Goal: Check status: Check status

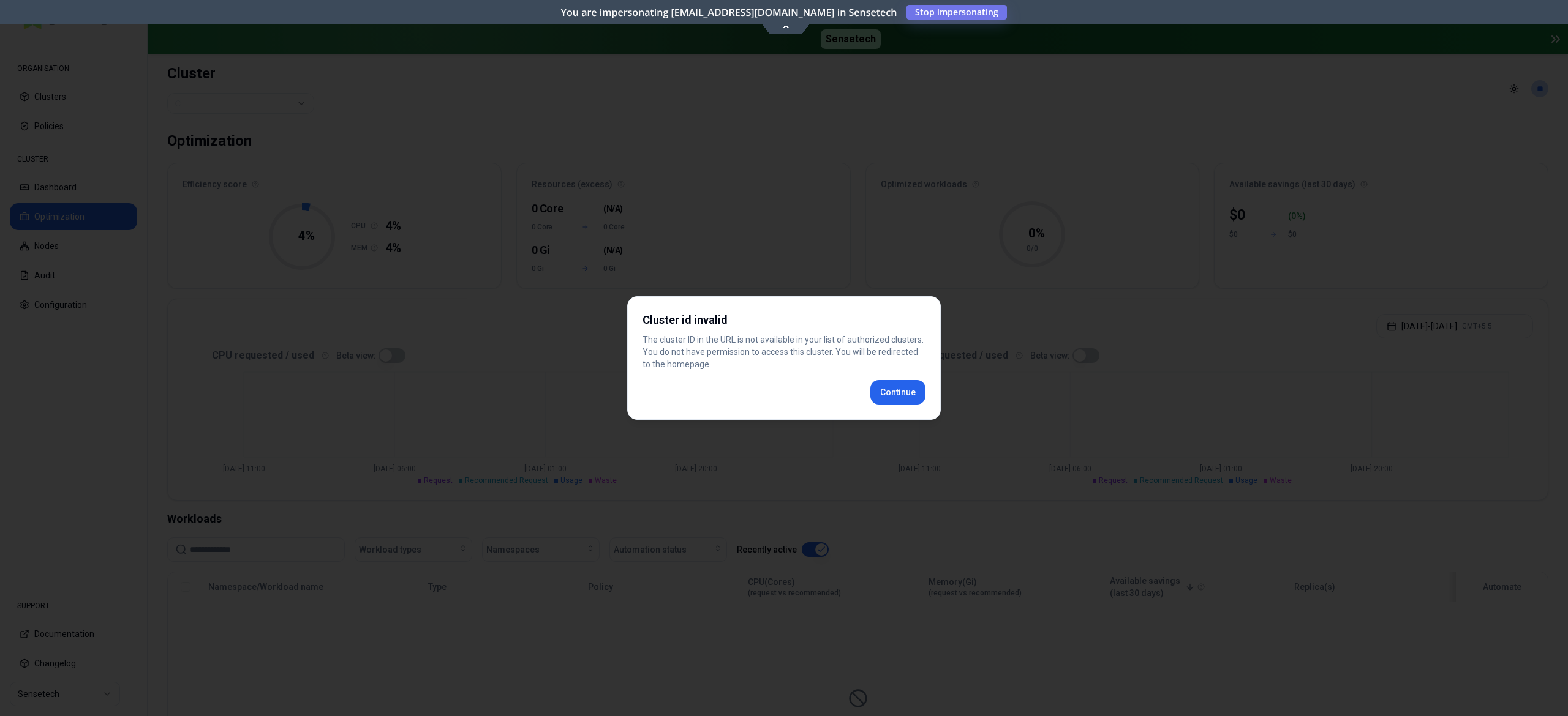
click at [897, 386] on button "Continue" at bounding box center [897, 392] width 55 height 25
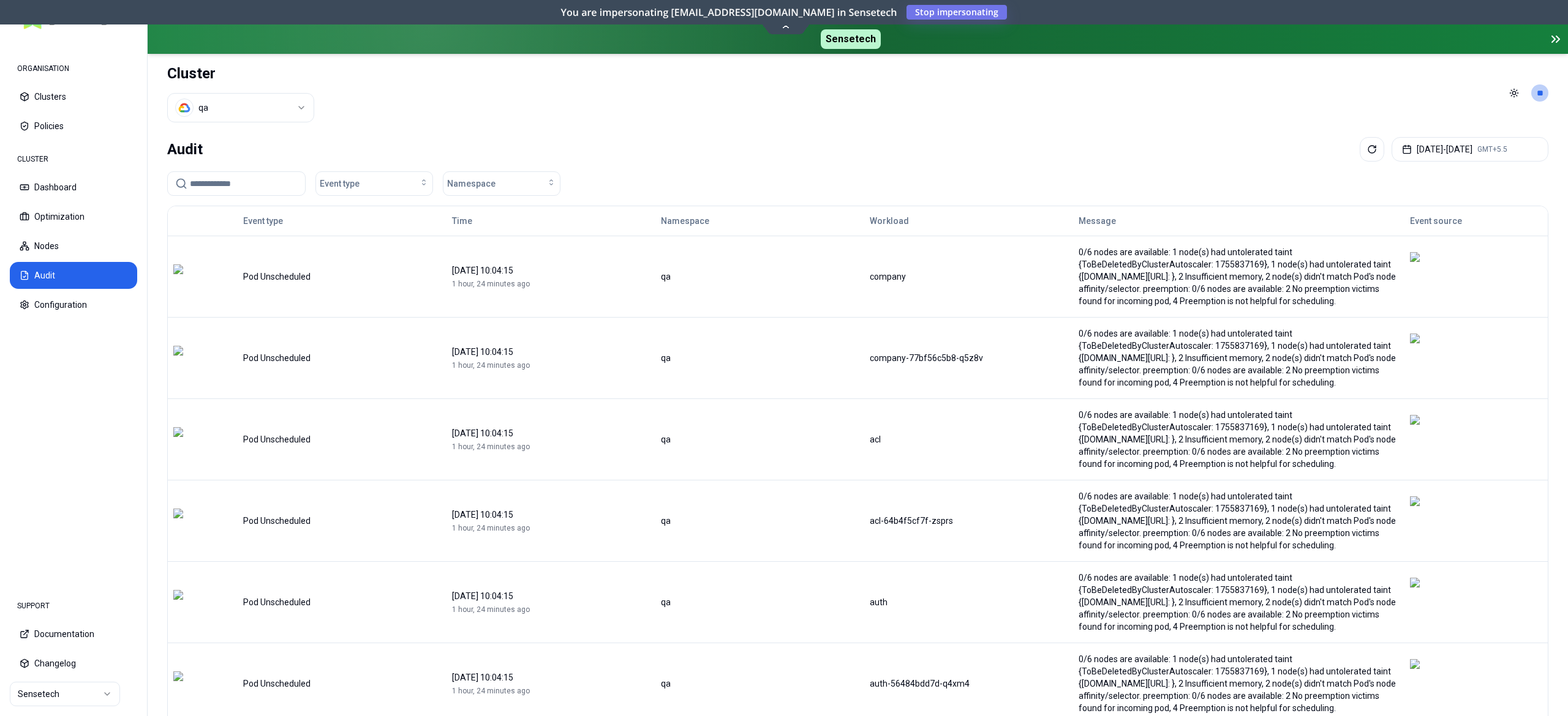
click at [231, 183] on input at bounding box center [244, 183] width 108 height 23
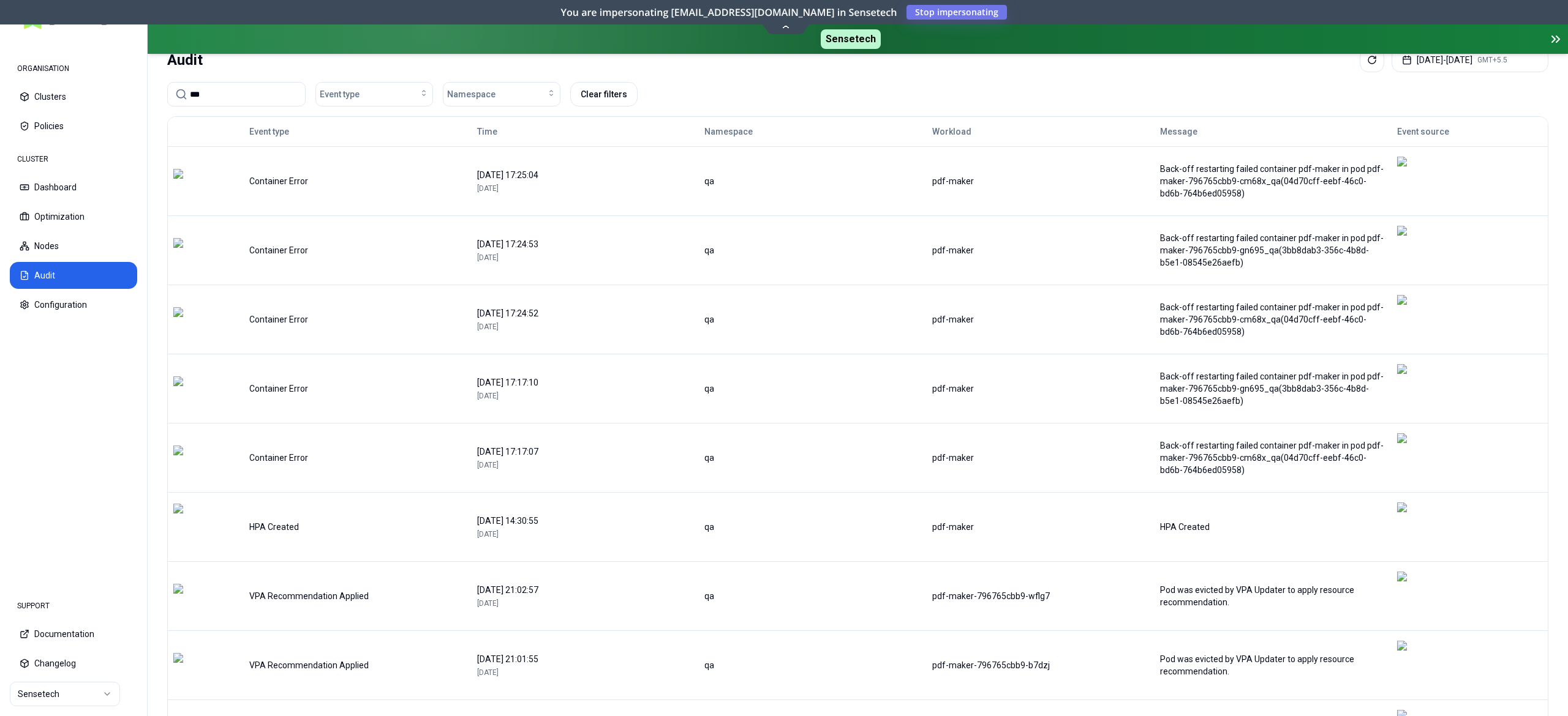
scroll to position [92, 0]
type input "***"
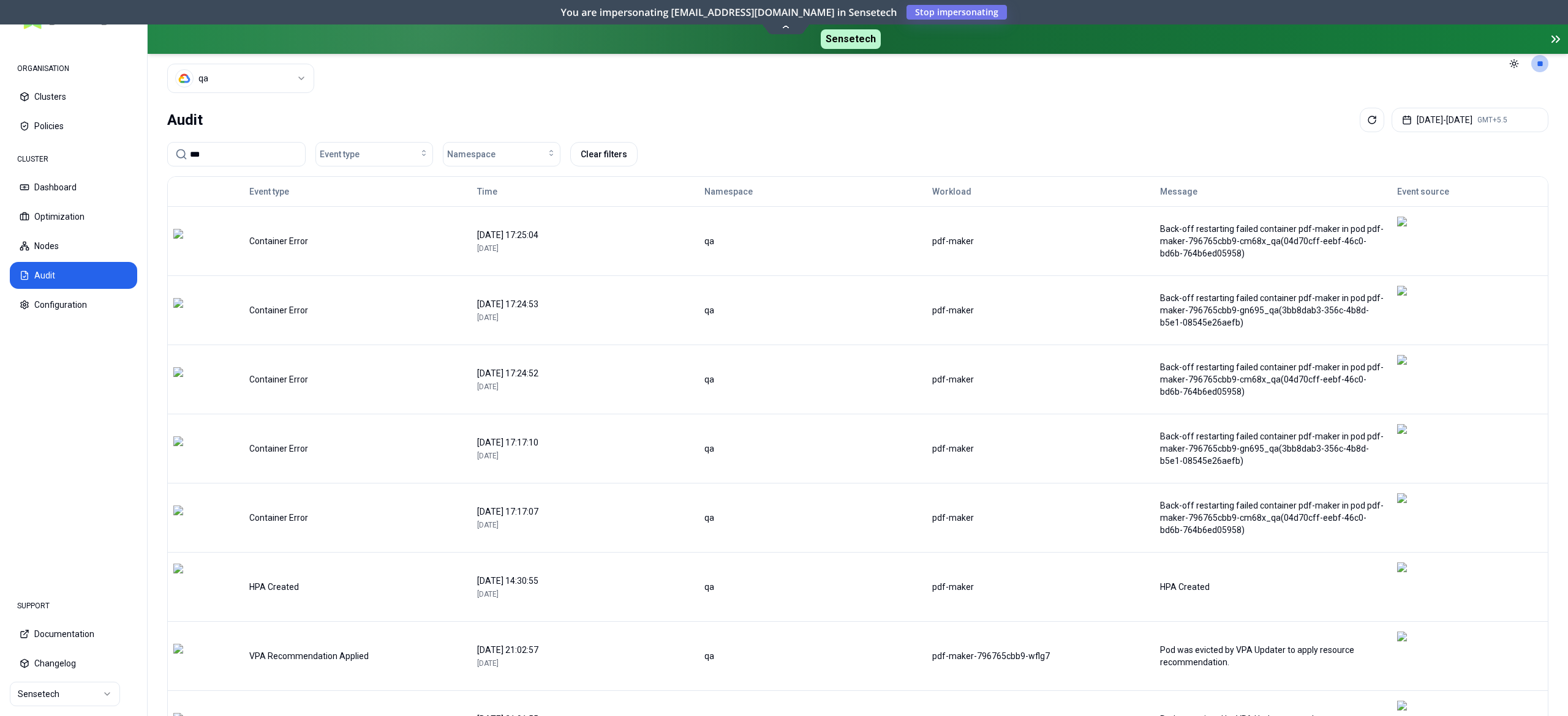
scroll to position [0, 0]
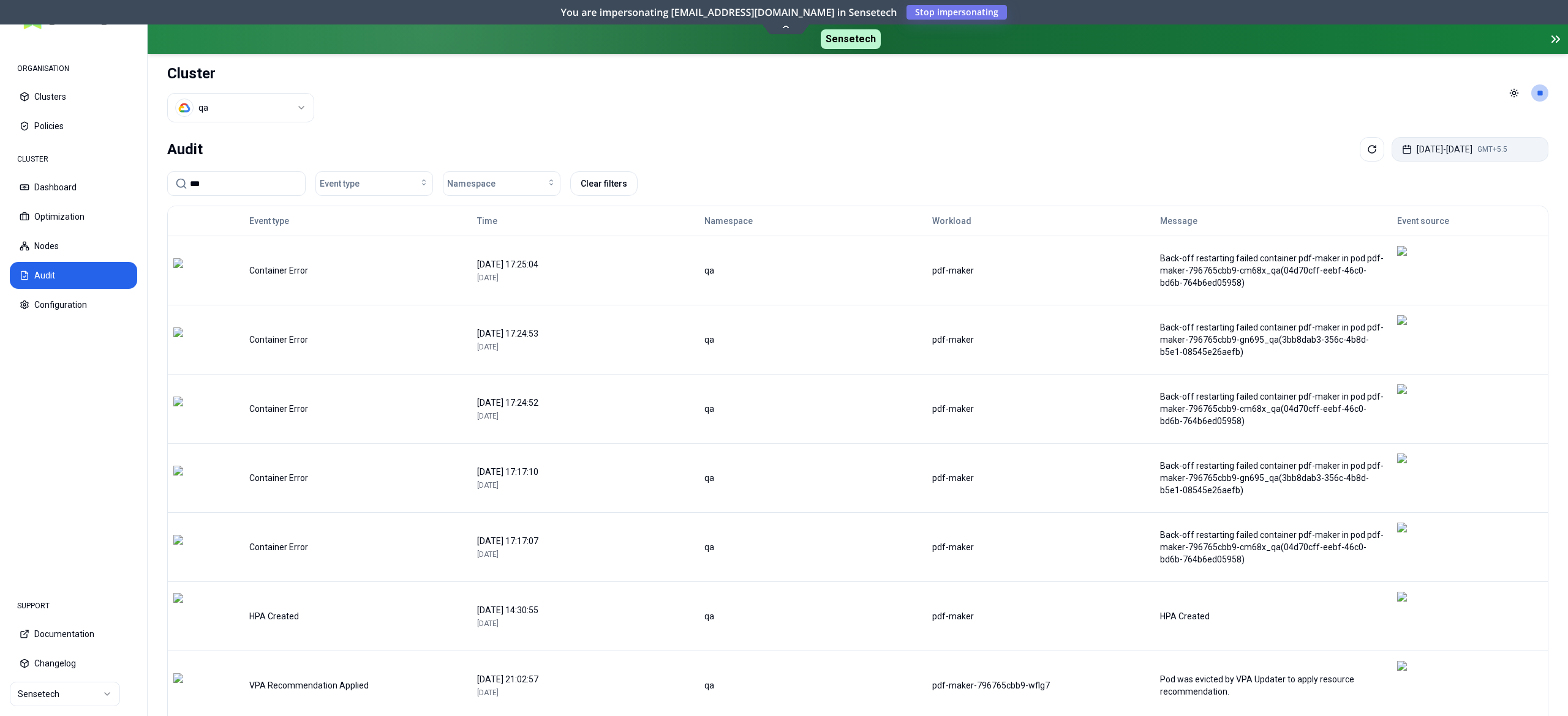
click at [1464, 145] on button "[DATE] - [DATE] GMT+5.5" at bounding box center [1470, 149] width 157 height 25
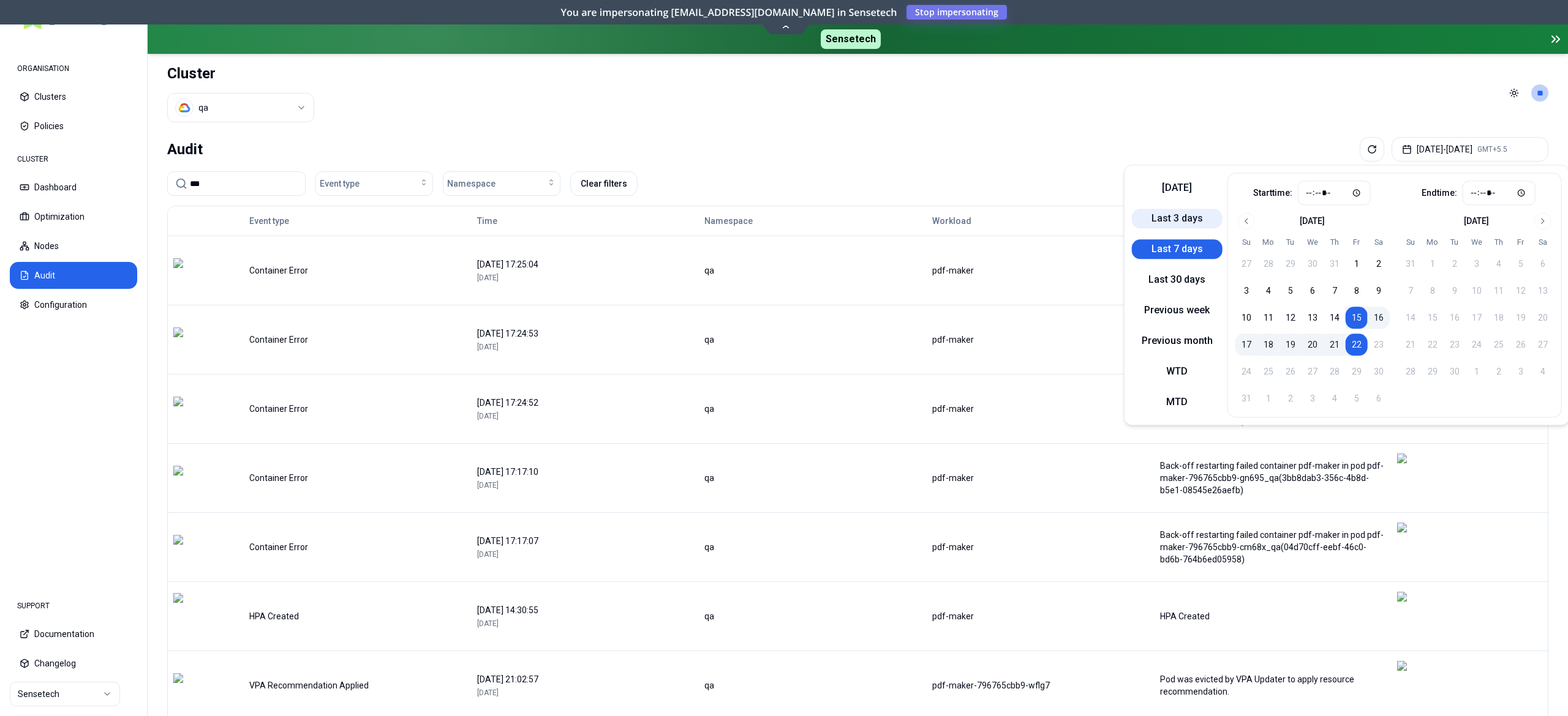
click at [1176, 220] on button "Last 3 days" at bounding box center [1177, 218] width 91 height 20
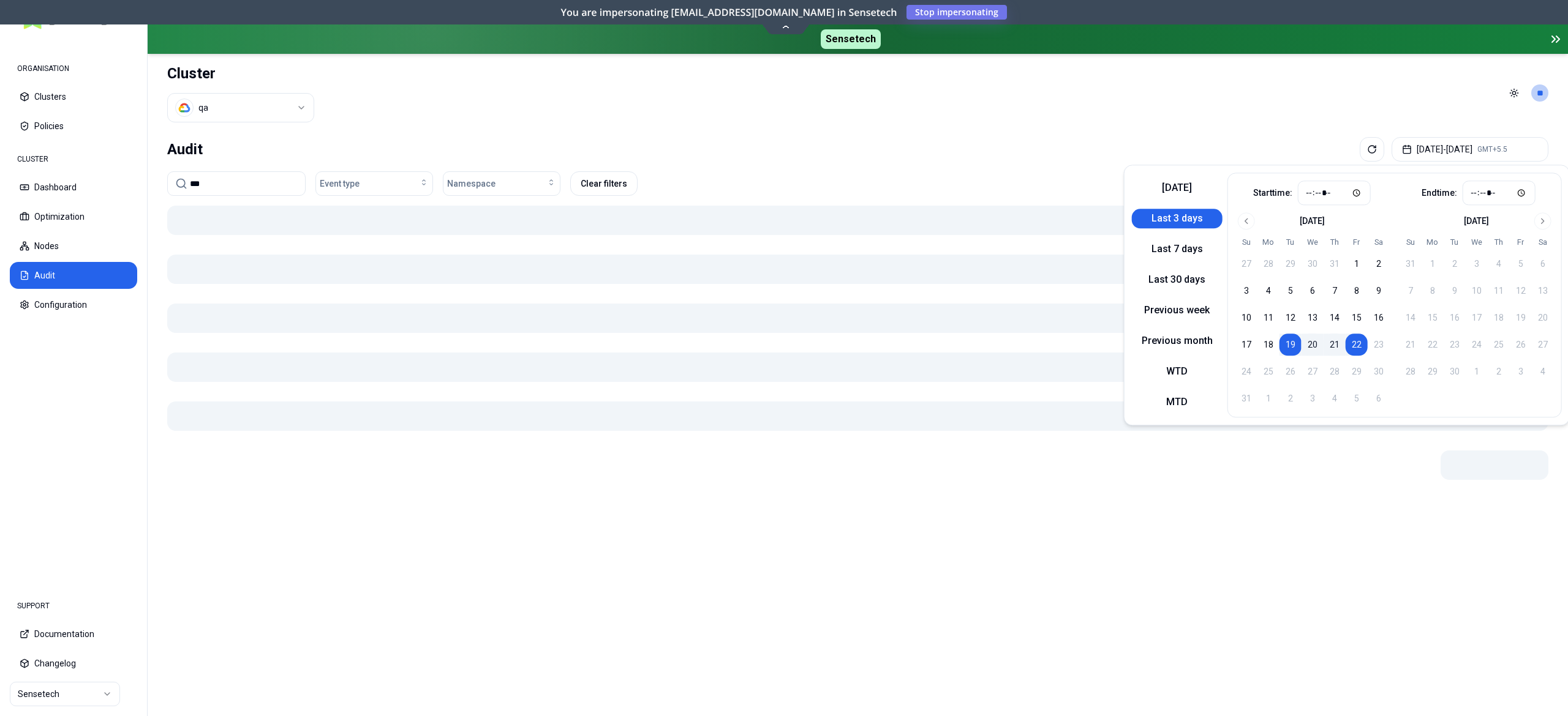
click at [1045, 144] on div "Audit [DATE] - [DATE] GMT+5.5" at bounding box center [858, 149] width 1381 height 25
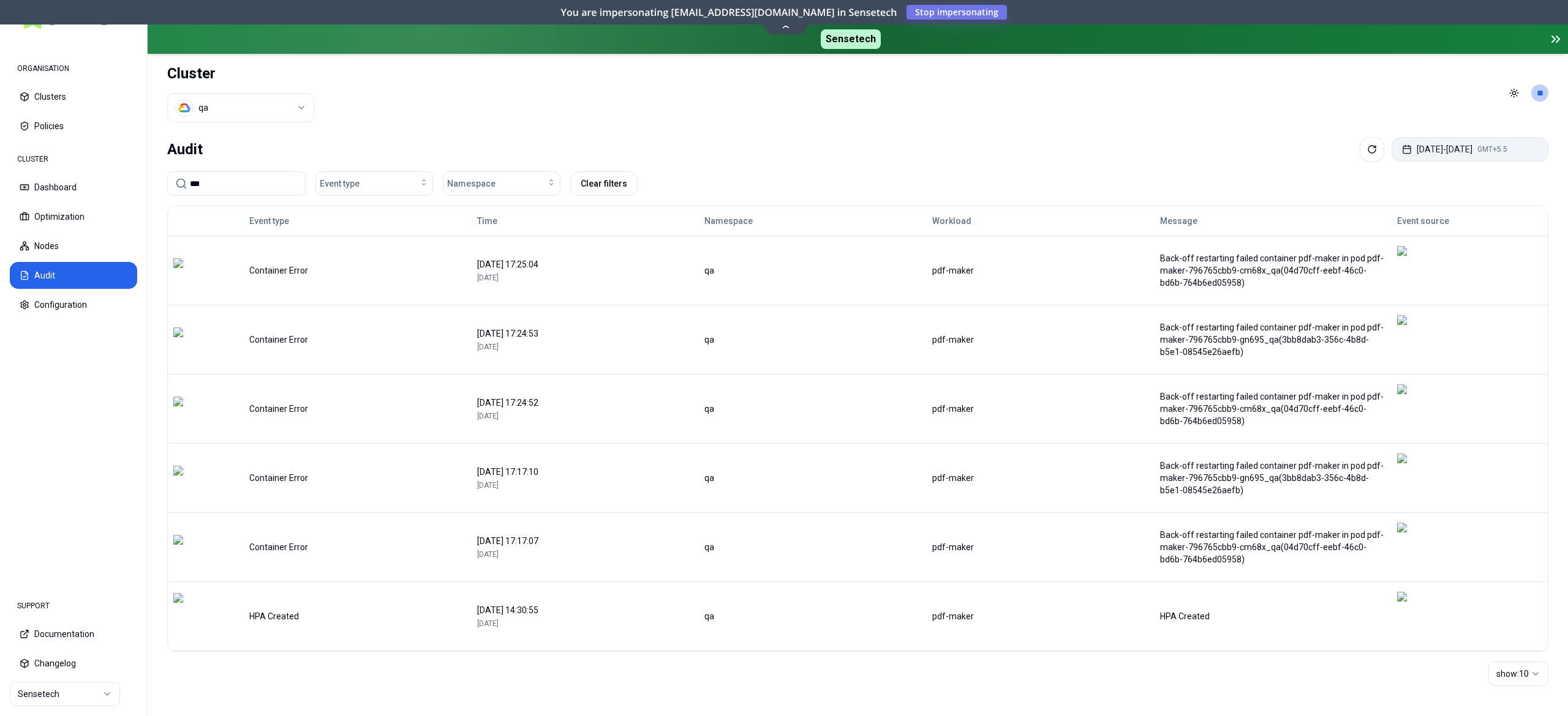
click at [1448, 142] on button "[DATE] - [DATE] GMT+5.5" at bounding box center [1470, 149] width 157 height 25
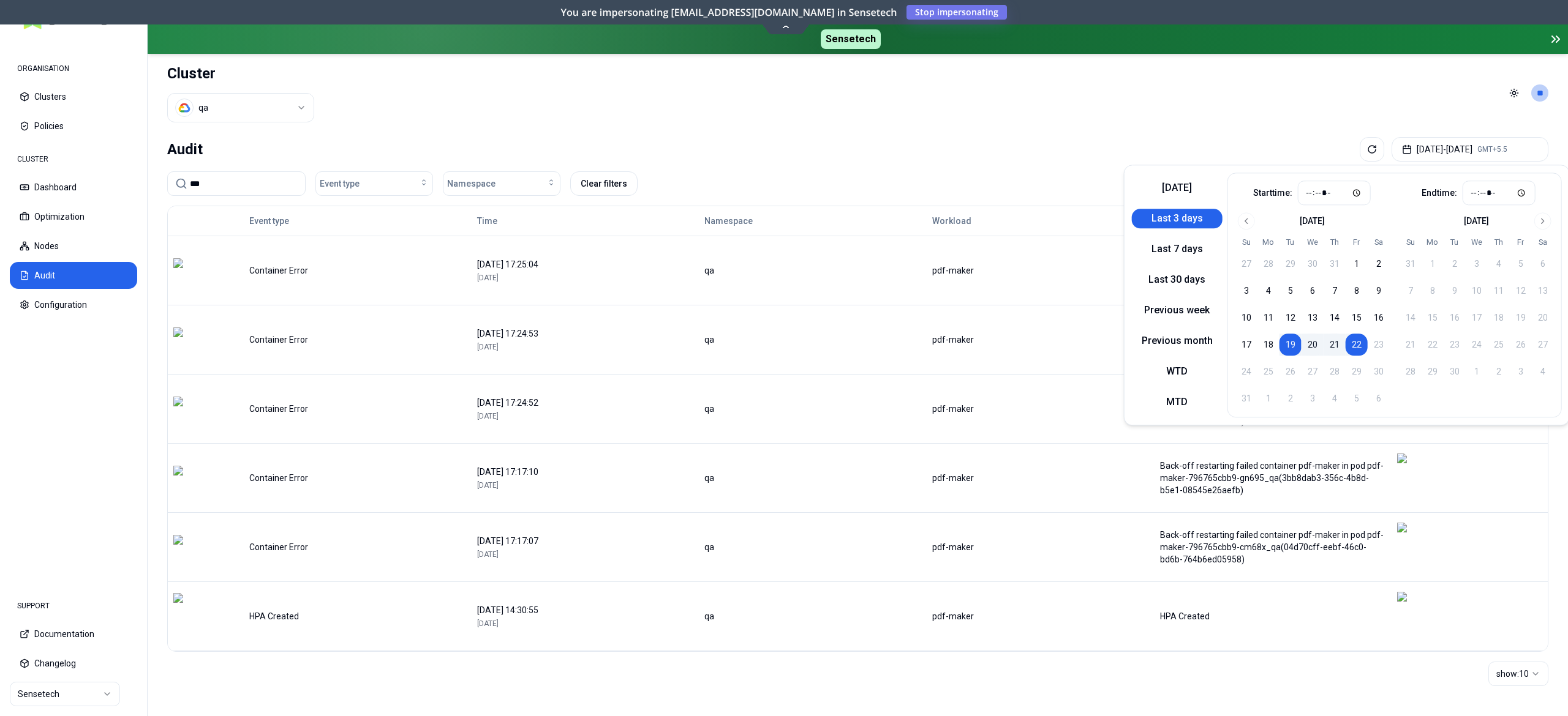
click at [219, 97] on html "ORGANISATION Clusters Policies CLUSTER Dashboard Optimization Nodes Audit Confi…" at bounding box center [784, 358] width 1568 height 716
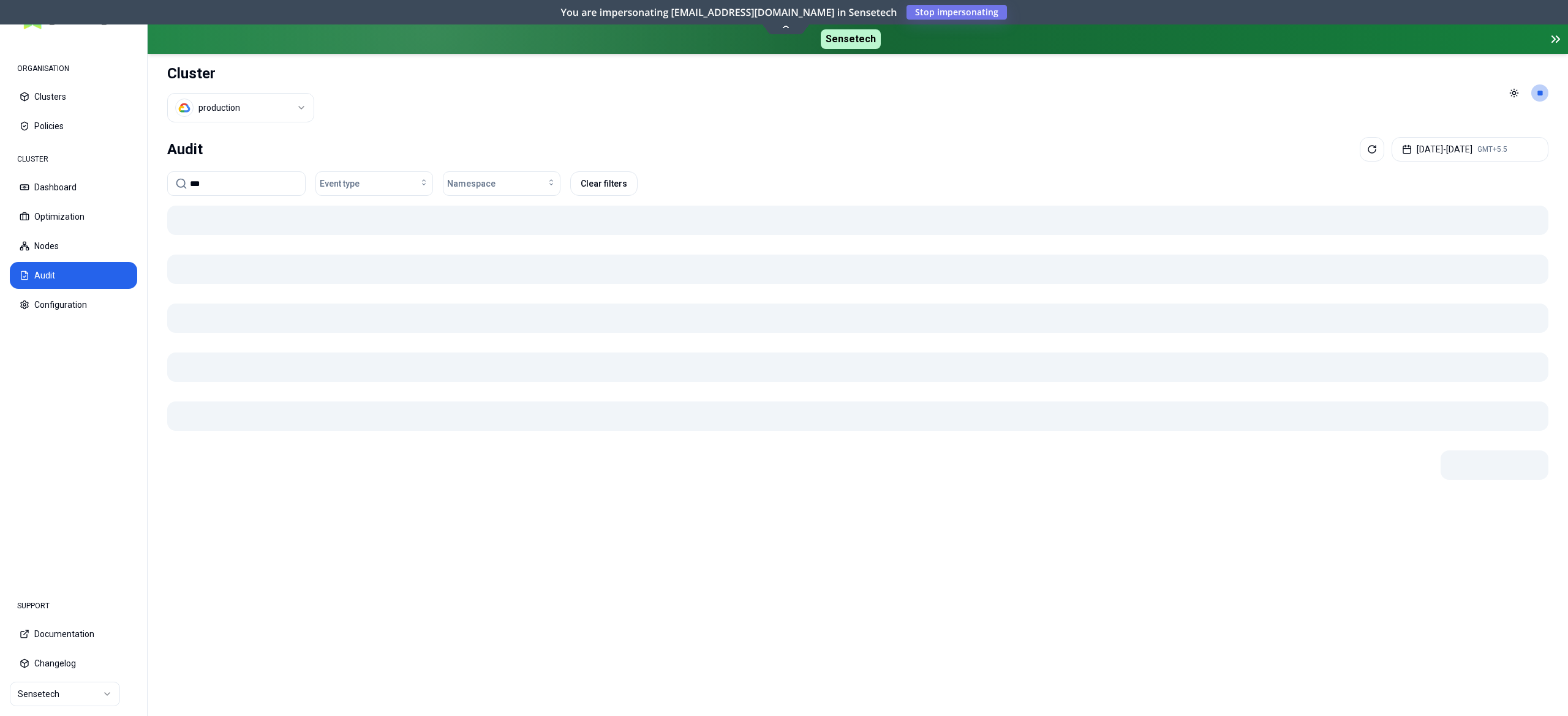
click at [895, 121] on header "Cluster production Toggle theme **" at bounding box center [858, 93] width 1421 height 78
